Goal: Use online tool/utility: Utilize a website feature to perform a specific function

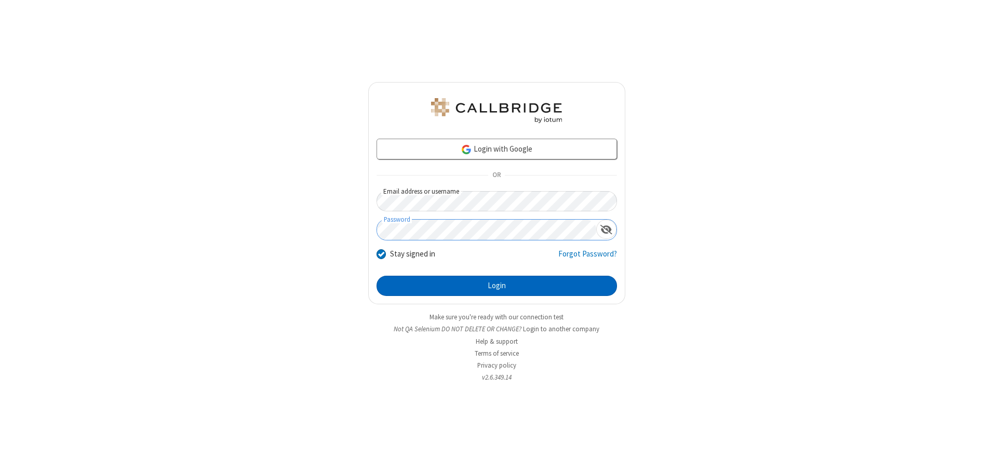
click at [496, 286] on button "Login" at bounding box center [496, 286] width 240 height 21
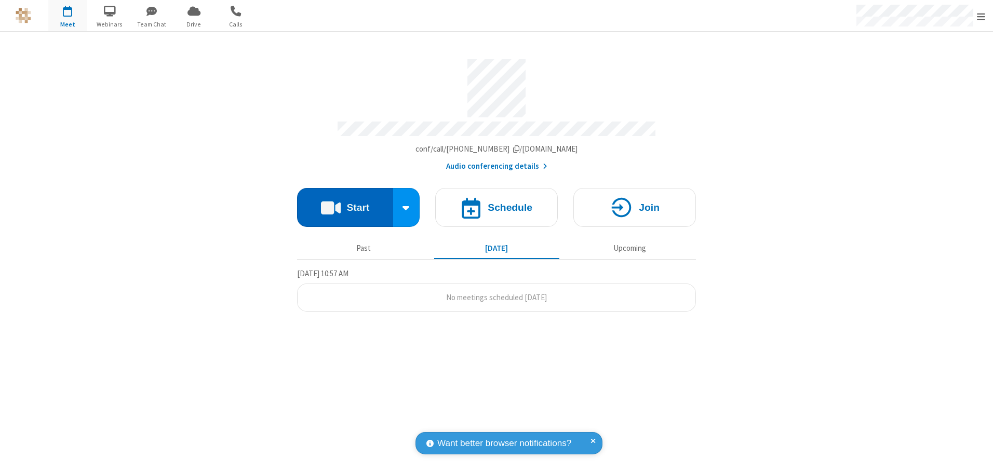
click at [345, 204] on button "Start" at bounding box center [345, 207] width 96 height 39
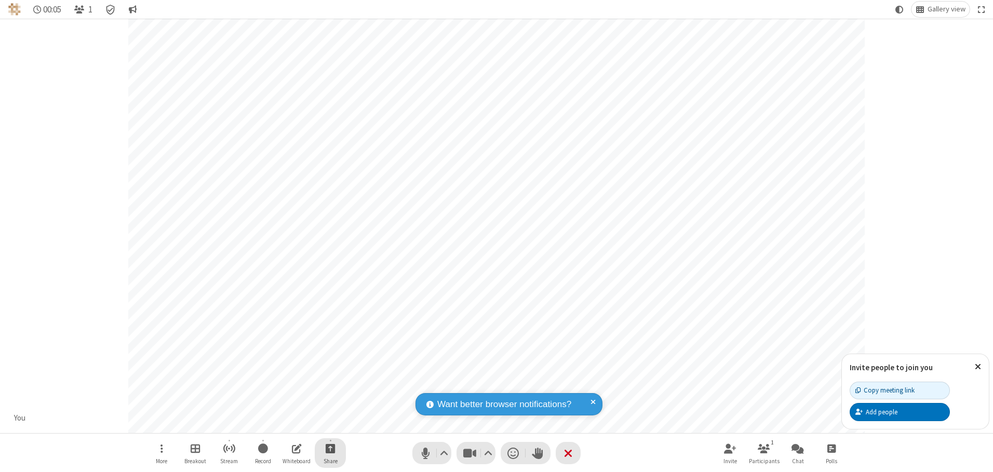
click at [330, 448] on span "Start sharing" at bounding box center [331, 448] width 10 height 13
click at [330, 385] on span "Share additional camera" at bounding box center [336, 387] width 77 height 9
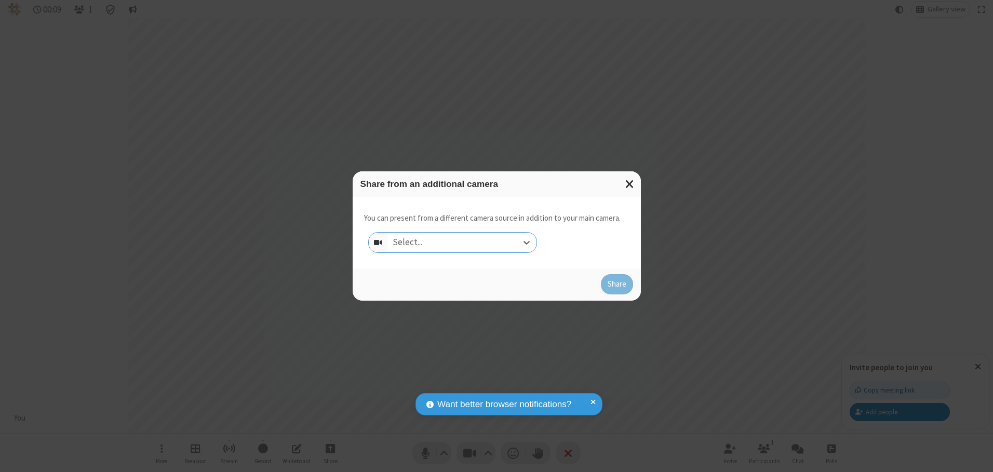
click at [462, 242] on div "Select..." at bounding box center [461, 243] width 149 height 20
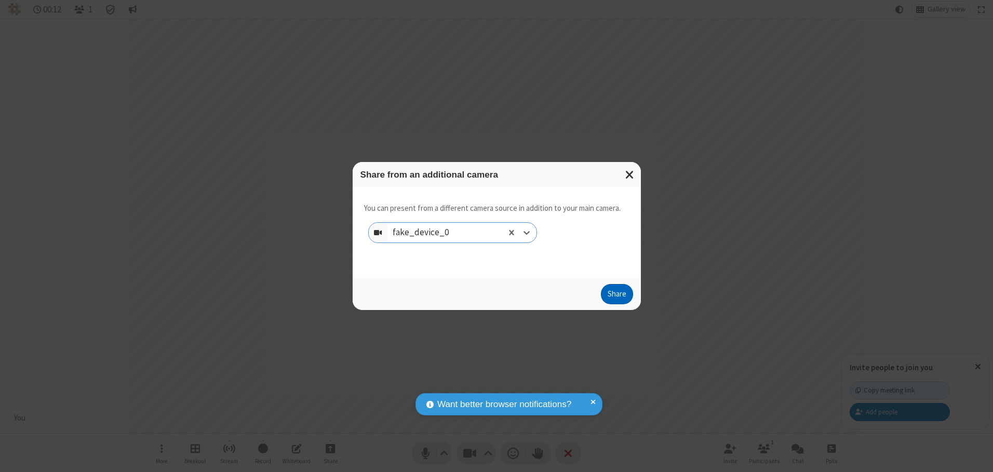
click at [616, 297] on button "Share" at bounding box center [617, 294] width 32 height 21
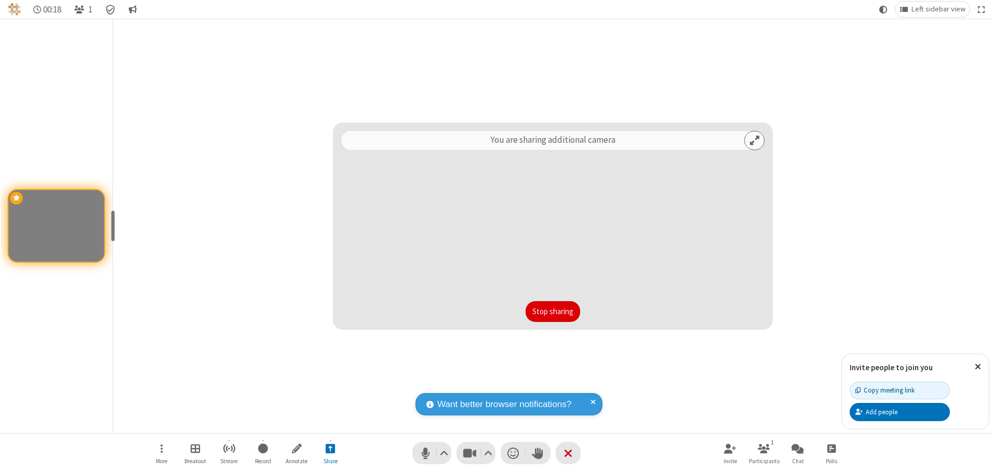
click at [553, 311] on button "Stop sharing" at bounding box center [553, 311] width 55 height 21
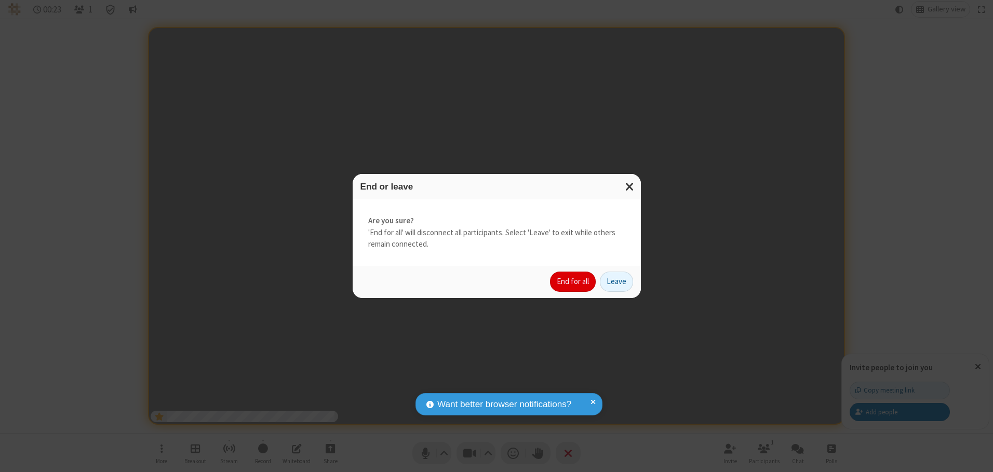
click at [573, 281] on button "End for all" at bounding box center [573, 282] width 46 height 21
